Goal: Information Seeking & Learning: Learn about a topic

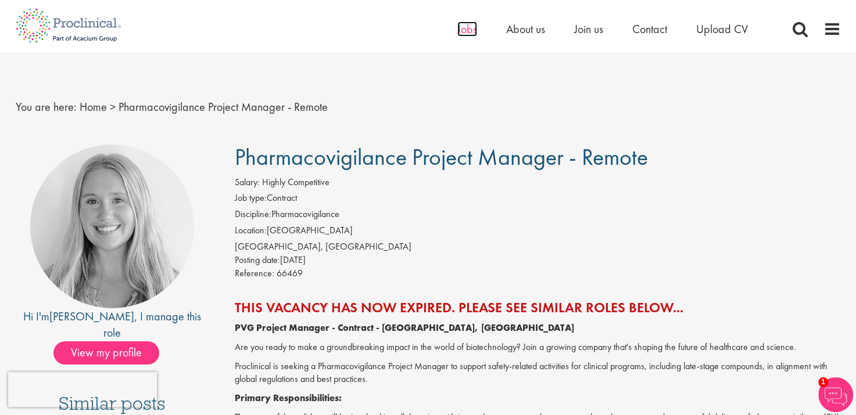
click at [466, 25] on span "Jobs" at bounding box center [467, 28] width 20 height 15
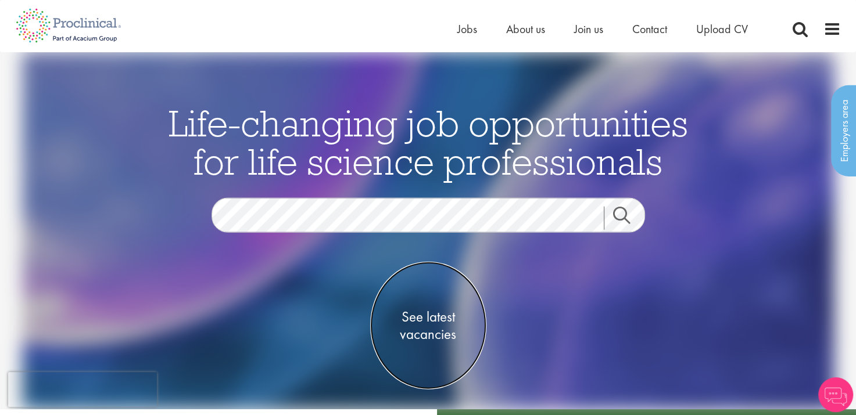
click at [435, 318] on span "See latest vacancies" at bounding box center [428, 326] width 116 height 35
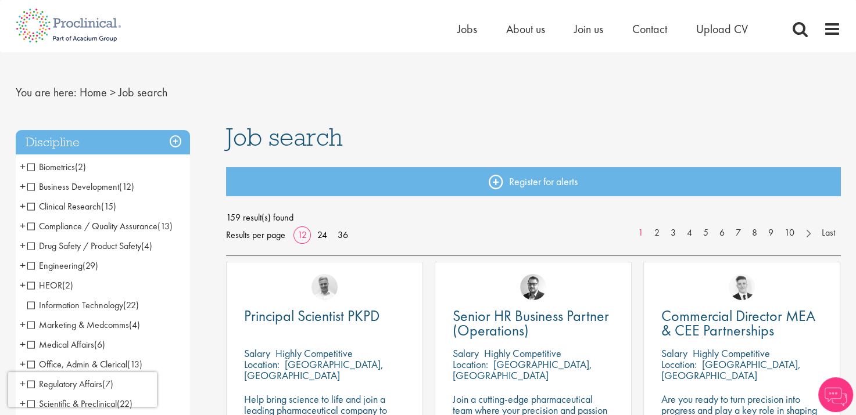
scroll to position [58, 0]
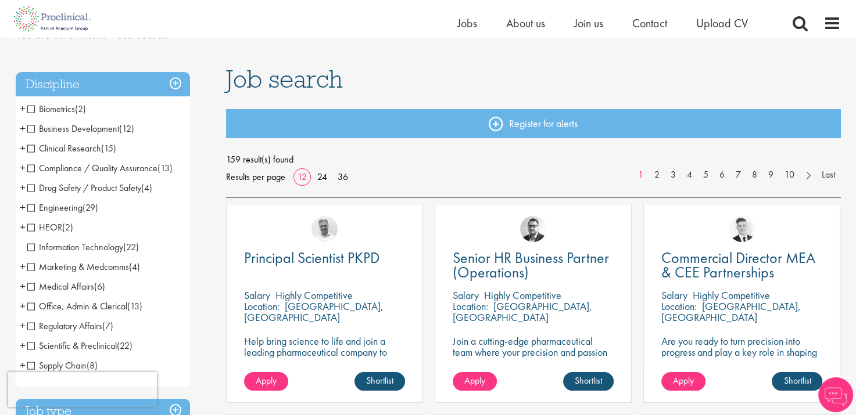
click at [33, 187] on span "Drug Safety / Product Safety" at bounding box center [84, 188] width 114 height 12
